Goal: Find contact information: Find contact information

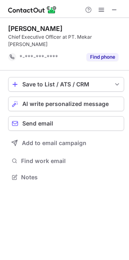
scroll to position [164, 129]
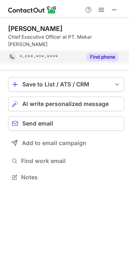
click at [97, 53] on button "Find phone" at bounding box center [103, 57] width 32 height 8
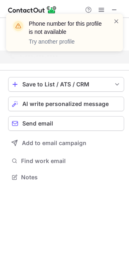
click at [85, 212] on div "[PERSON_NAME] Chief Executive Officer at PT. [PERSON_NAME] *-***-***-**** No co…" at bounding box center [64, 139] width 129 height 242
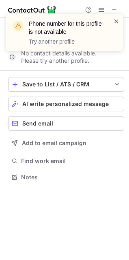
click at [116, 19] on span at bounding box center [117, 21] width 7 height 8
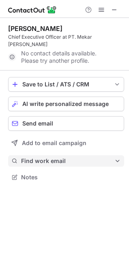
click at [37, 157] on span "Find work email" at bounding box center [68, 160] width 94 height 7
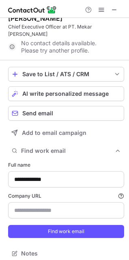
scroll to position [16, 0]
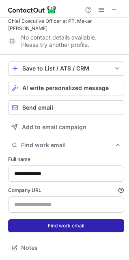
click at [80, 225] on button "Find work email" at bounding box center [66, 225] width 116 height 13
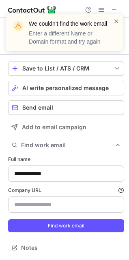
scroll to position [0, 0]
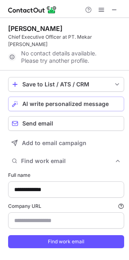
click at [71, 105] on span "AI write personalized message" at bounding box center [65, 103] width 87 height 7
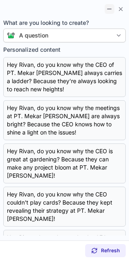
click at [109, 11] on span at bounding box center [110, 9] width 7 height 7
click at [122, 9] on span at bounding box center [121, 9] width 7 height 7
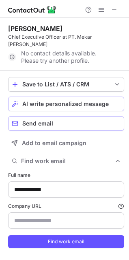
click at [56, 122] on div "Send email" at bounding box center [71, 123] width 98 height 7
click at [115, 9] on span at bounding box center [114, 10] width 7 height 7
